Goal: Find specific page/section: Find specific page/section

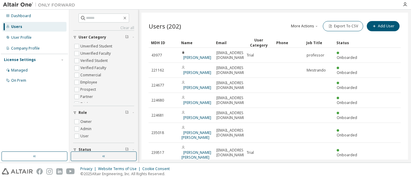
scroll to position [1, 0]
click at [87, 17] on input "text" at bounding box center [104, 17] width 36 height 6
type input "****"
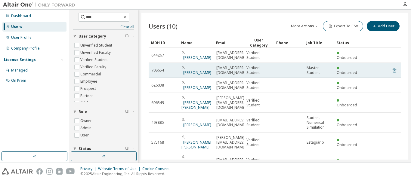
click at [283, 69] on td at bounding box center [289, 70] width 30 height 15
click at [196, 72] on link "Joao Gabriel" at bounding box center [197, 72] width 28 height 5
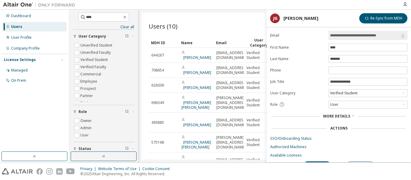
scroll to position [25, 0]
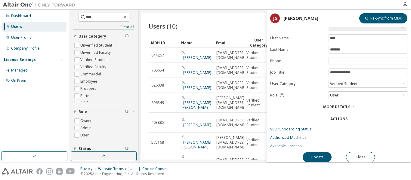
click at [348, 104] on span "More Details" at bounding box center [336, 106] width 27 height 5
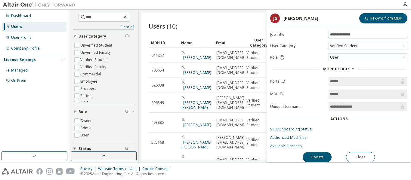
scroll to position [63, 0]
click at [213, 17] on div "Users (10) More Actions Import From CSV Export To CSV Add User Clear Load Save …" at bounding box center [274, 86] width 266 height 147
